Goal: Task Accomplishment & Management: Complete application form

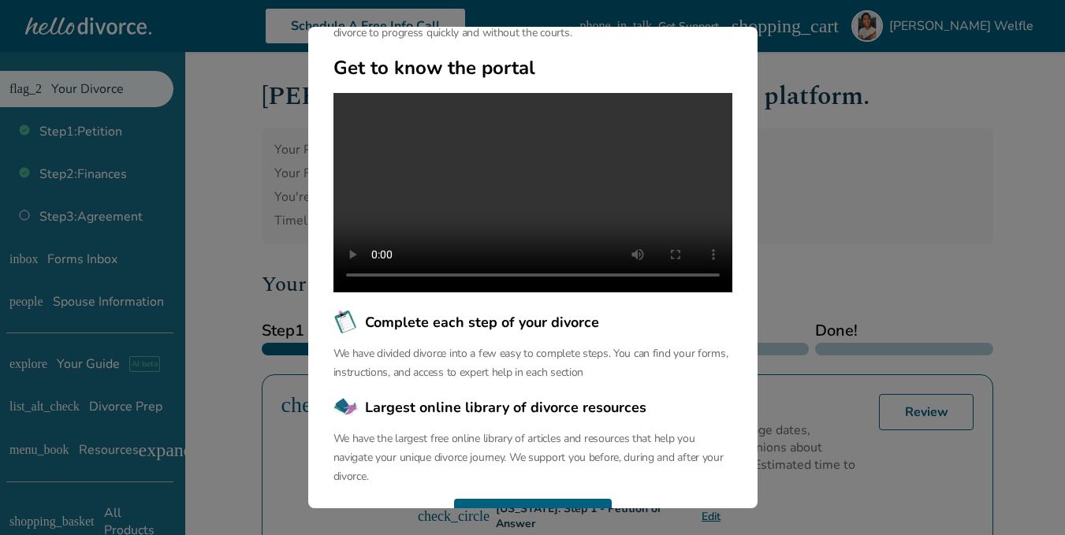
scroll to position [201, 0]
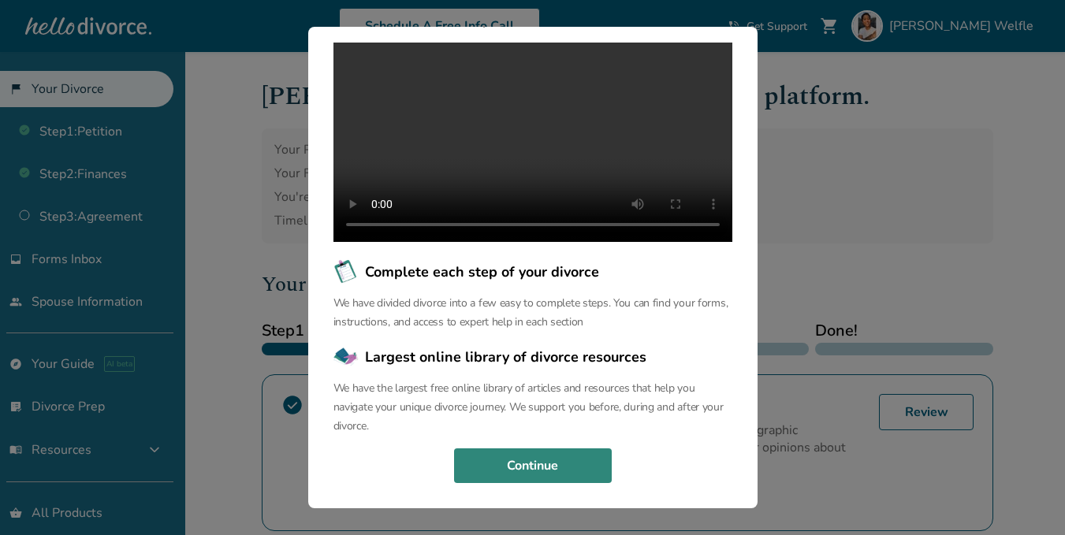
click at [550, 472] on button "Continue" at bounding box center [533, 465] width 158 height 35
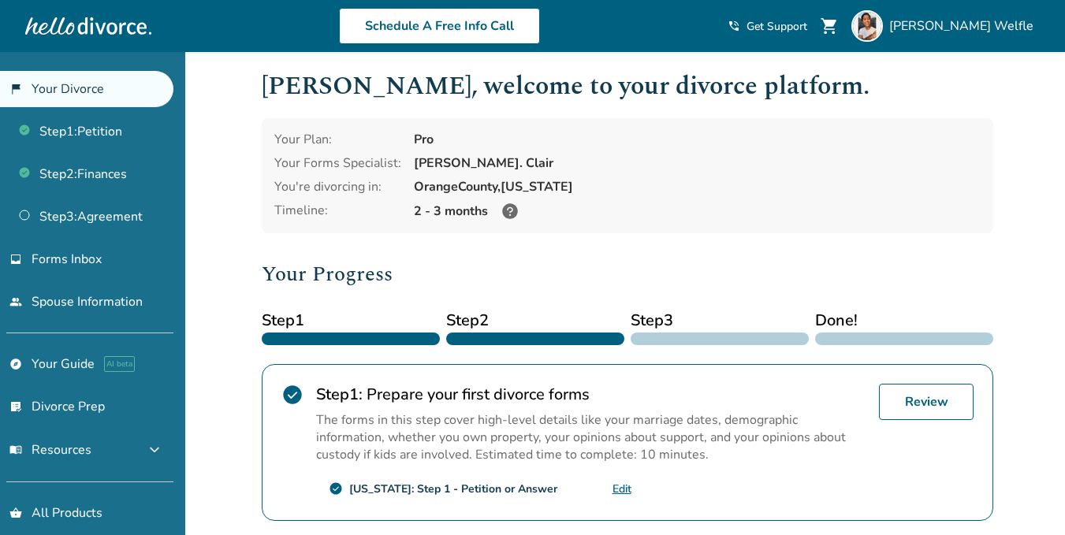
scroll to position [0, 0]
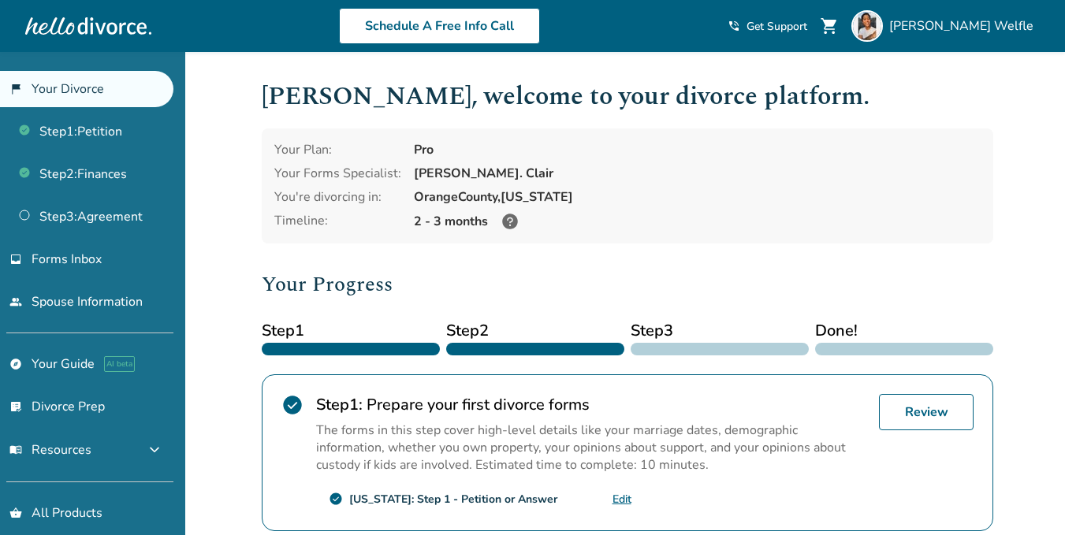
click at [507, 218] on icon at bounding box center [509, 221] width 19 height 19
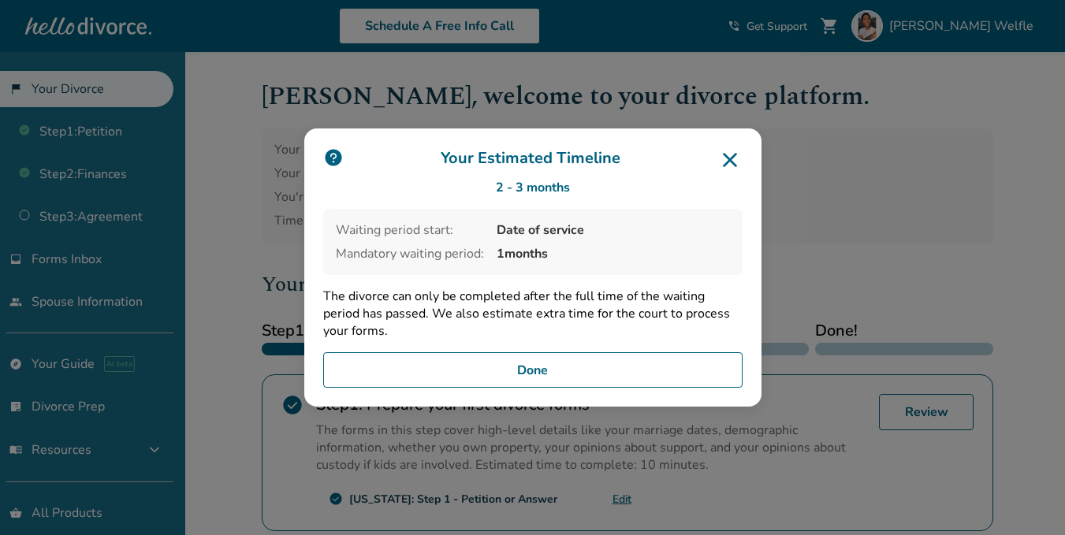
click at [618, 369] on button "Done" at bounding box center [532, 370] width 419 height 36
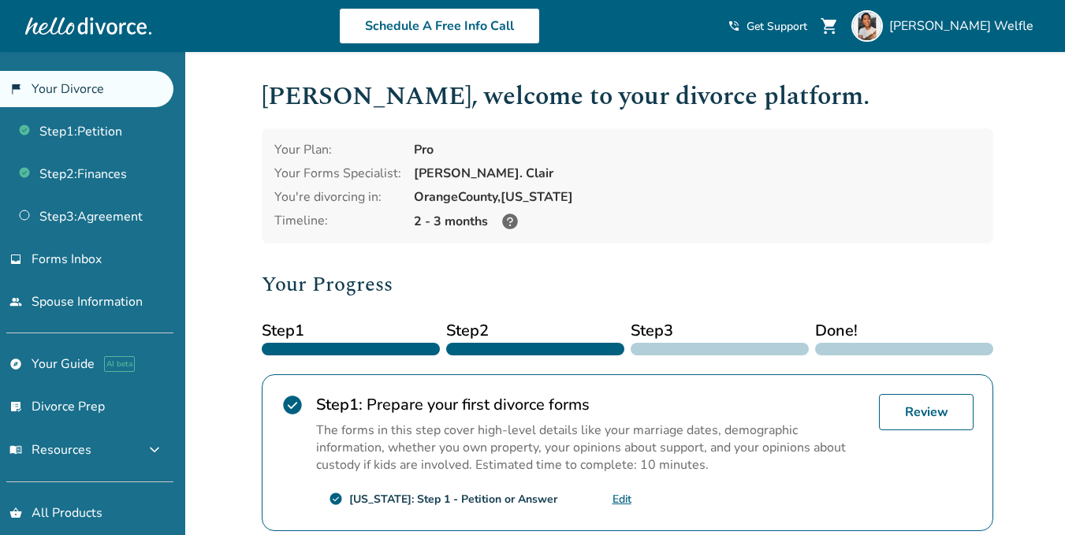
click at [506, 221] on icon at bounding box center [510, 222] width 16 height 16
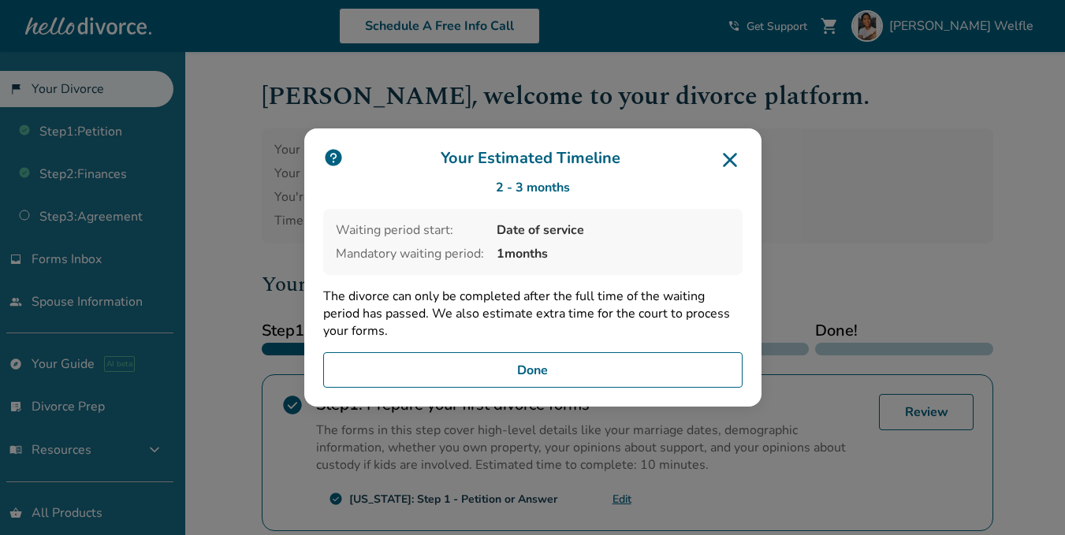
scroll to position [468, 0]
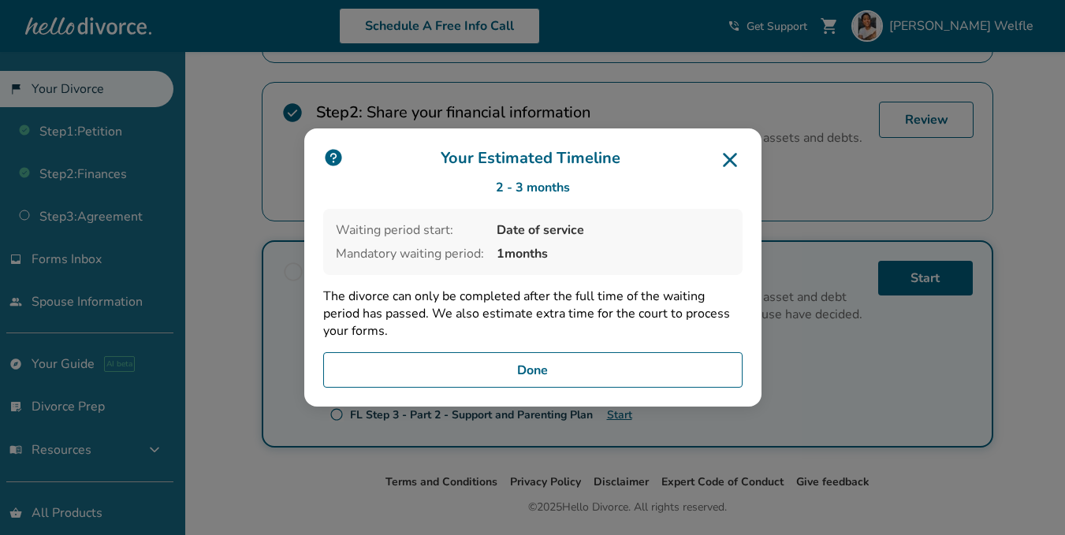
click at [652, 356] on button "Done" at bounding box center [532, 370] width 419 height 36
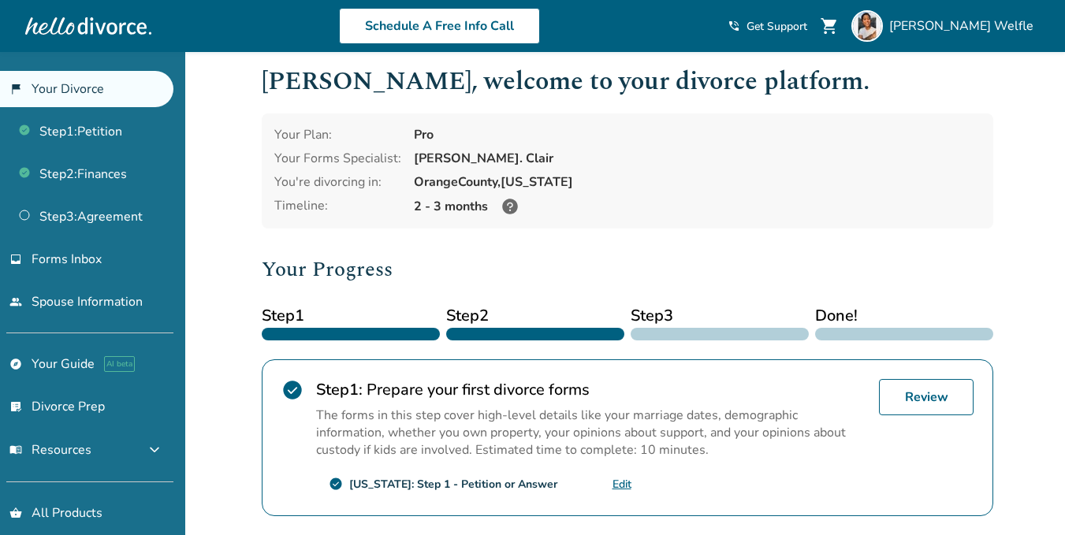
scroll to position [0, 0]
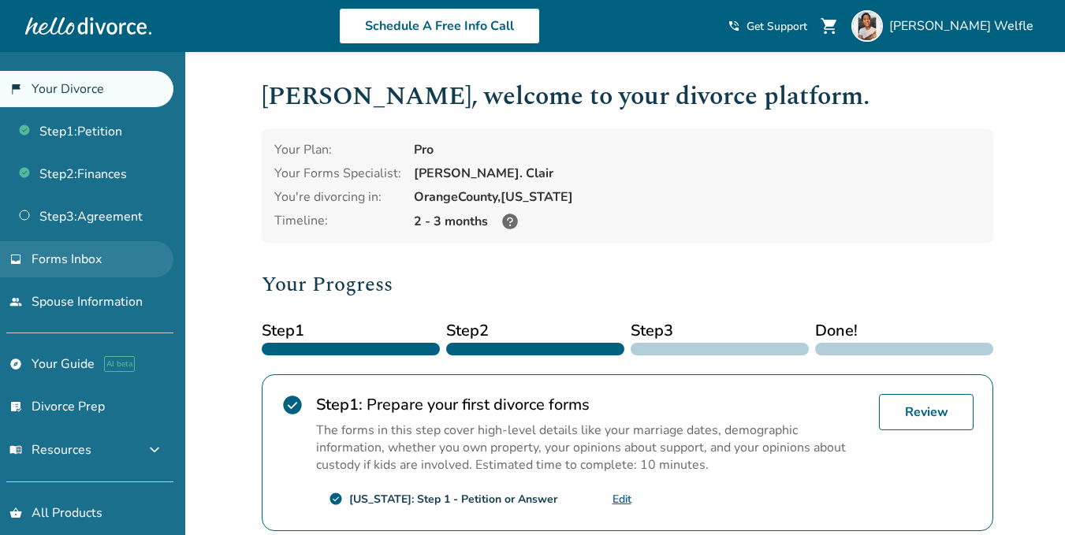
click at [154, 264] on link "inbox Forms Inbox" at bounding box center [86, 259] width 173 height 36
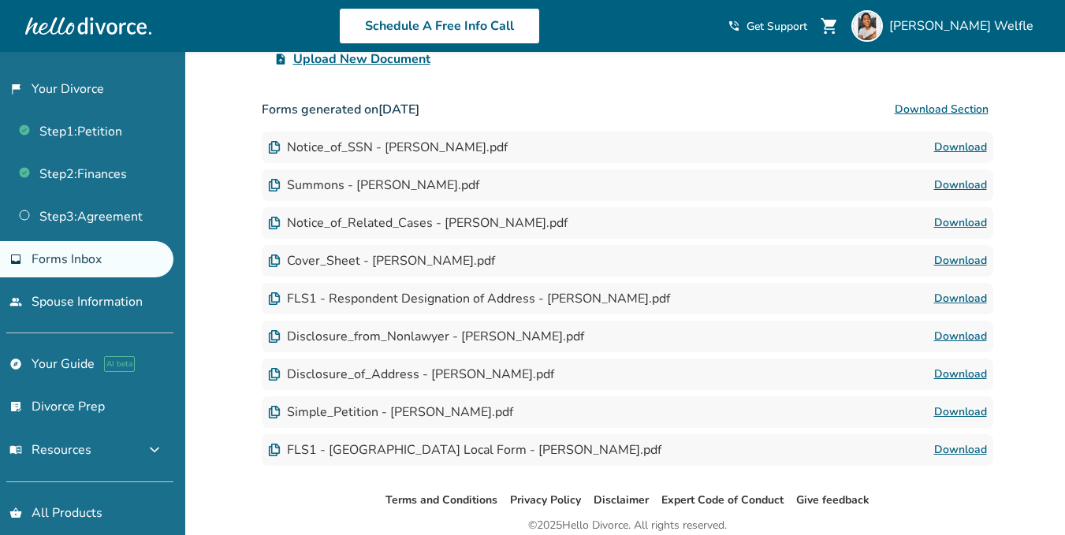
scroll to position [291, 0]
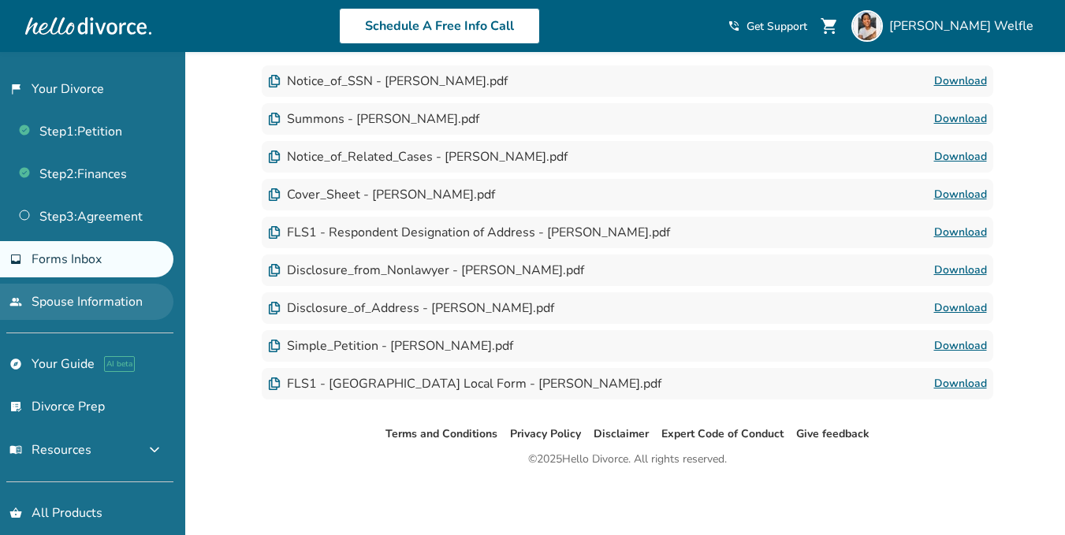
click at [107, 305] on link "people Spouse Information" at bounding box center [86, 302] width 173 height 36
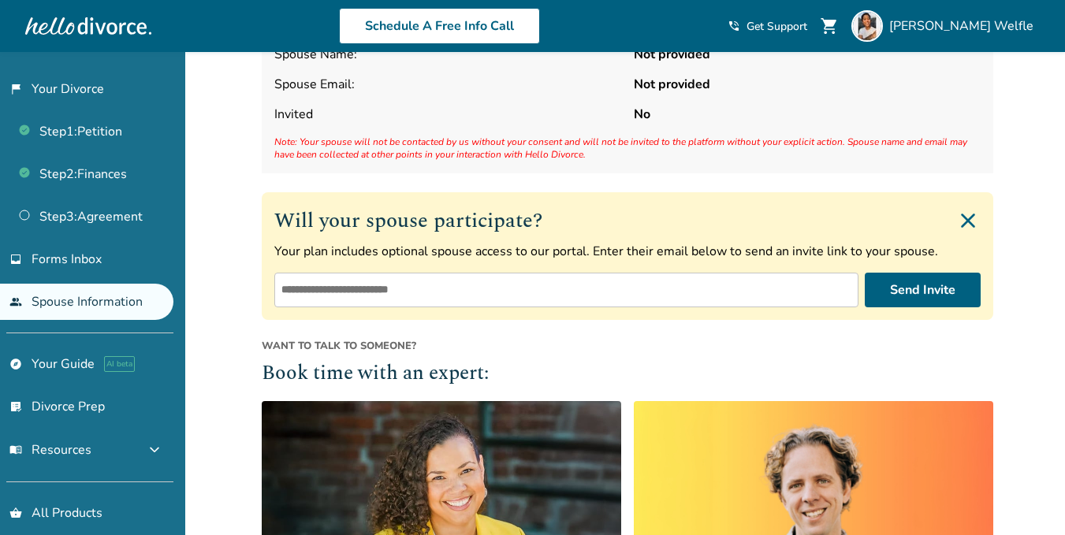
scroll to position [315, 0]
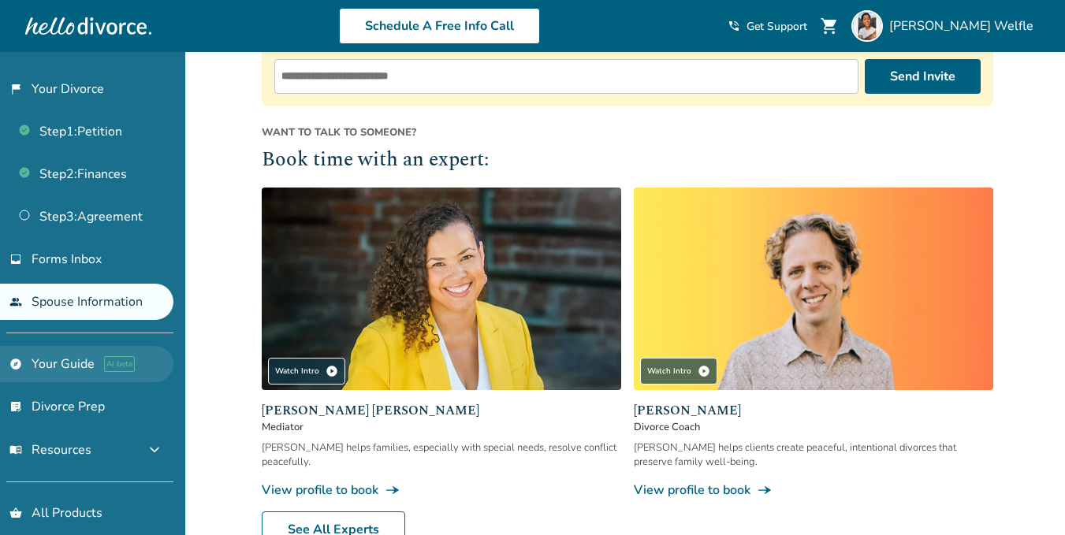
click at [29, 377] on link "explore Your Guide AI beta" at bounding box center [86, 364] width 173 height 36
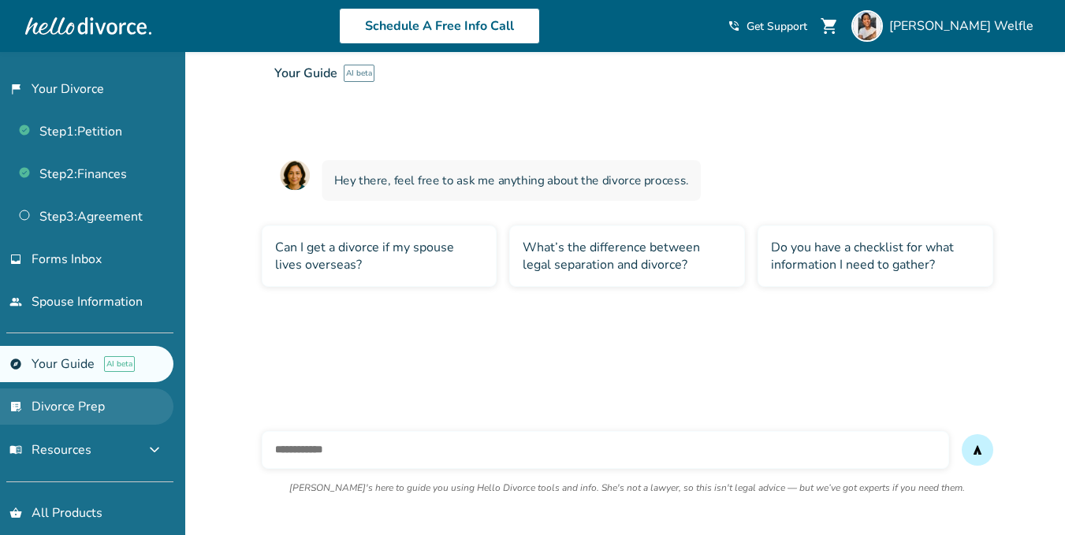
scroll to position [52, 0]
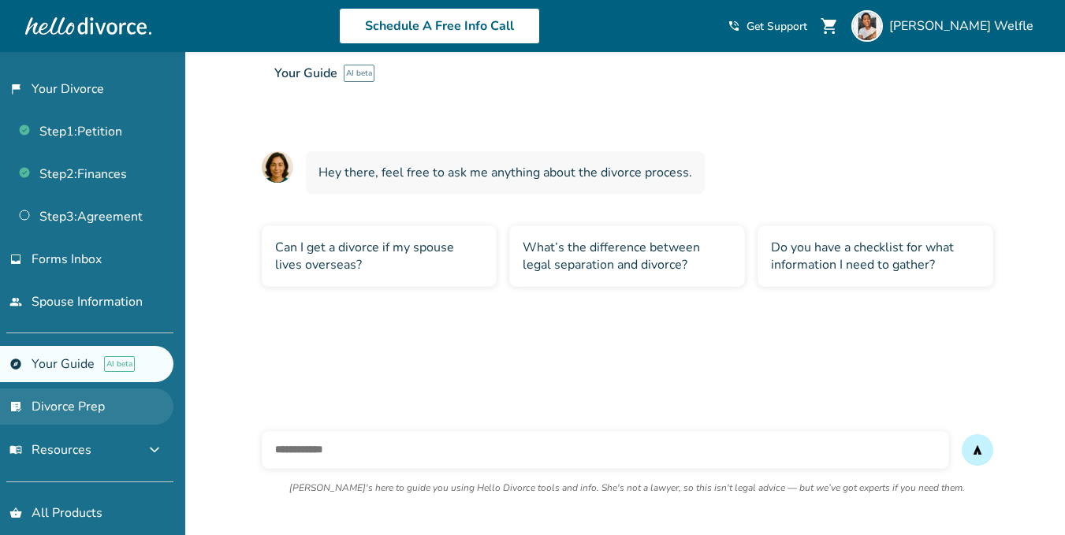
click at [58, 404] on link "list_alt_check Divorce Prep" at bounding box center [86, 407] width 173 height 36
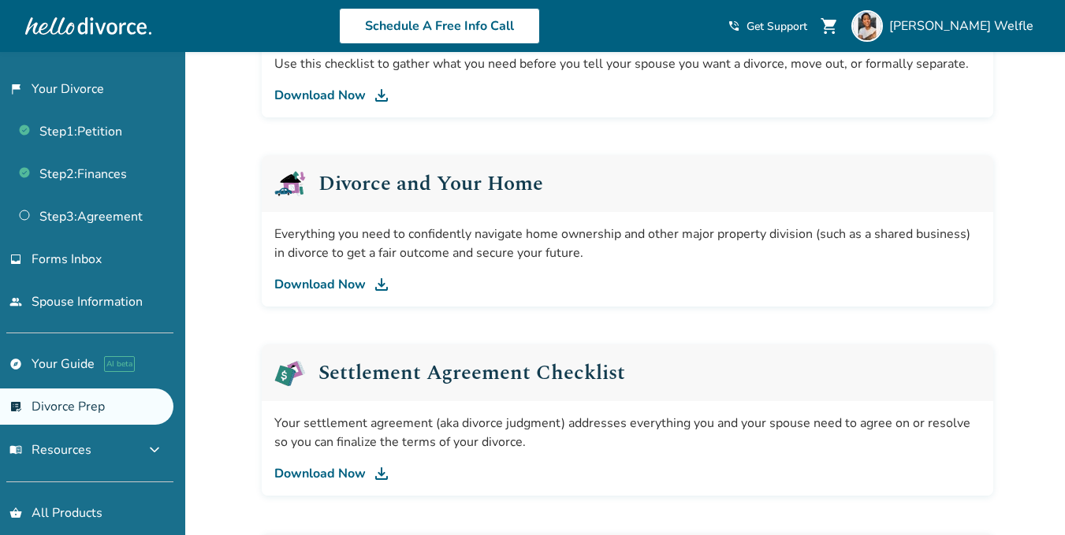
scroll to position [288, 0]
